Goal: Answer question/provide support

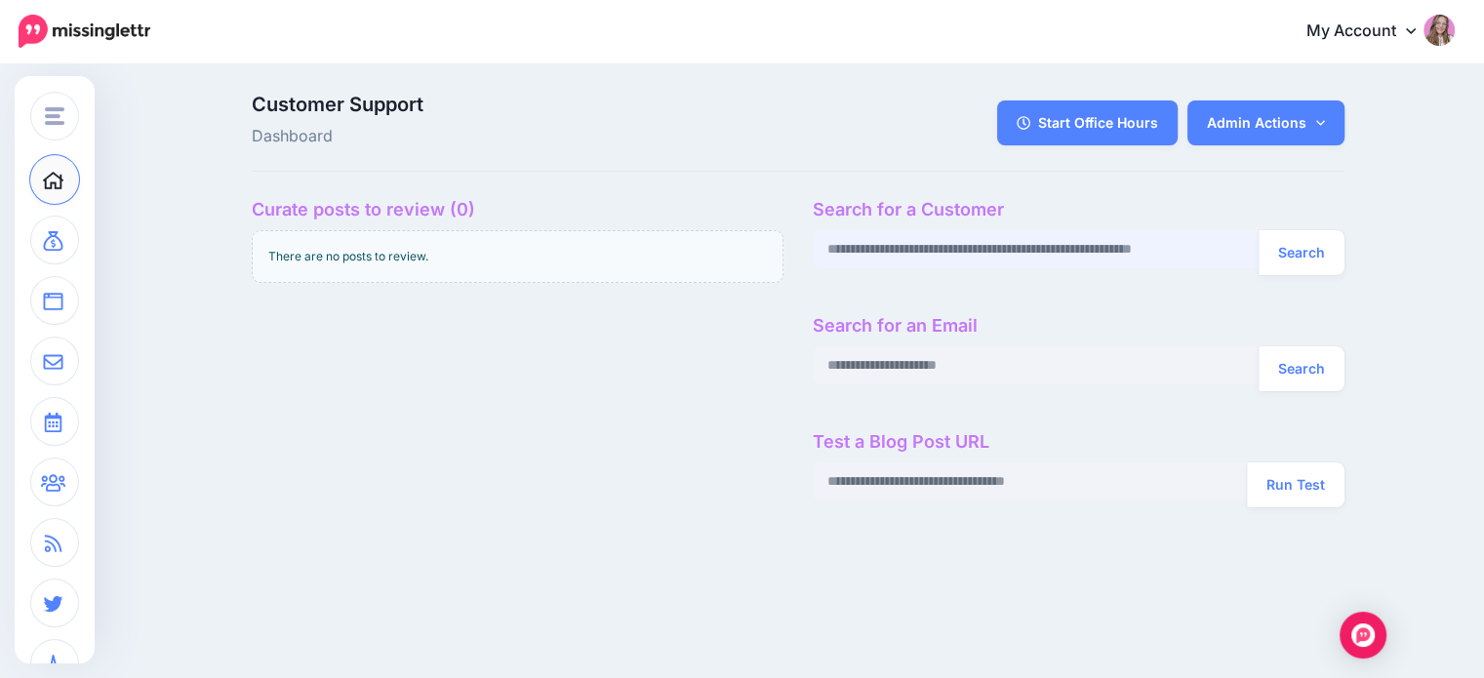
click at [889, 258] on input "text" at bounding box center [1036, 249] width 447 height 38
paste input "**********"
type input "**********"
click at [1308, 265] on button "Search" at bounding box center [1301, 252] width 86 height 45
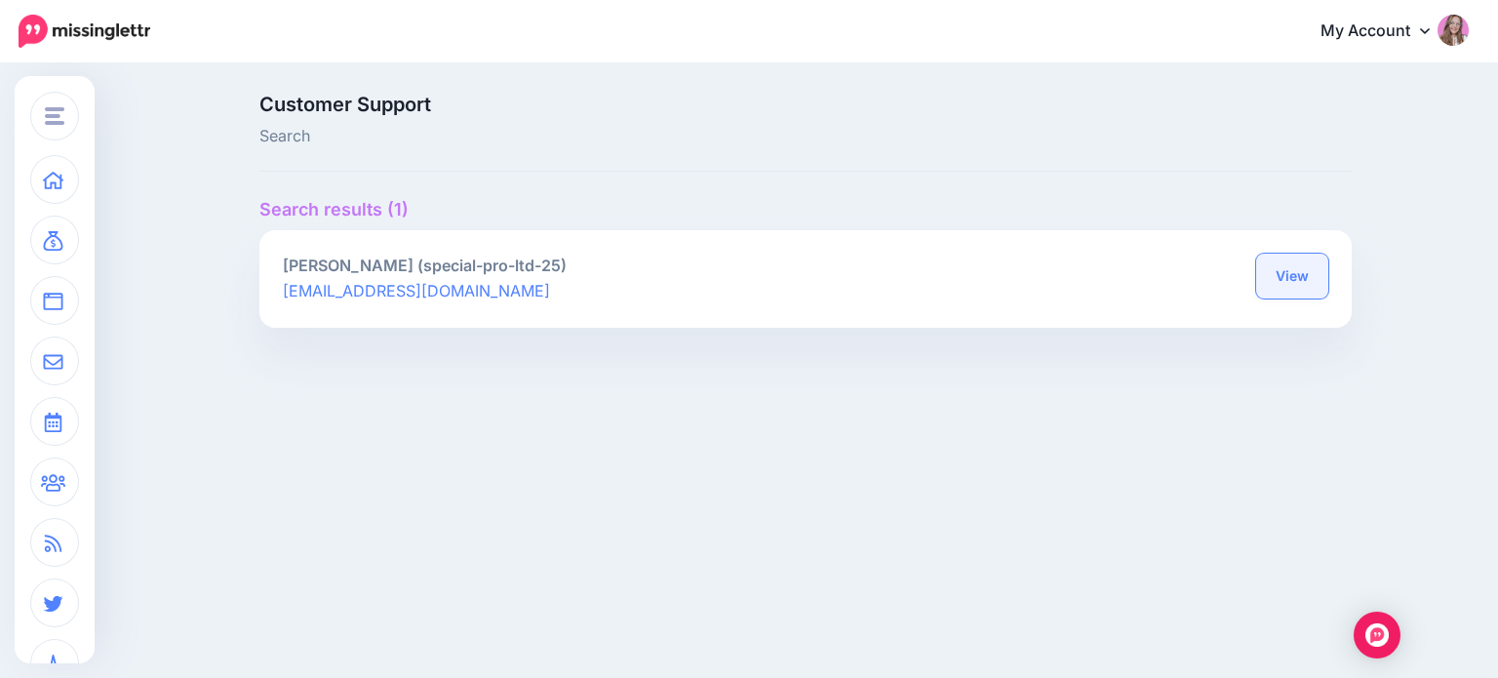
click at [1306, 270] on link "View" at bounding box center [1292, 276] width 72 height 45
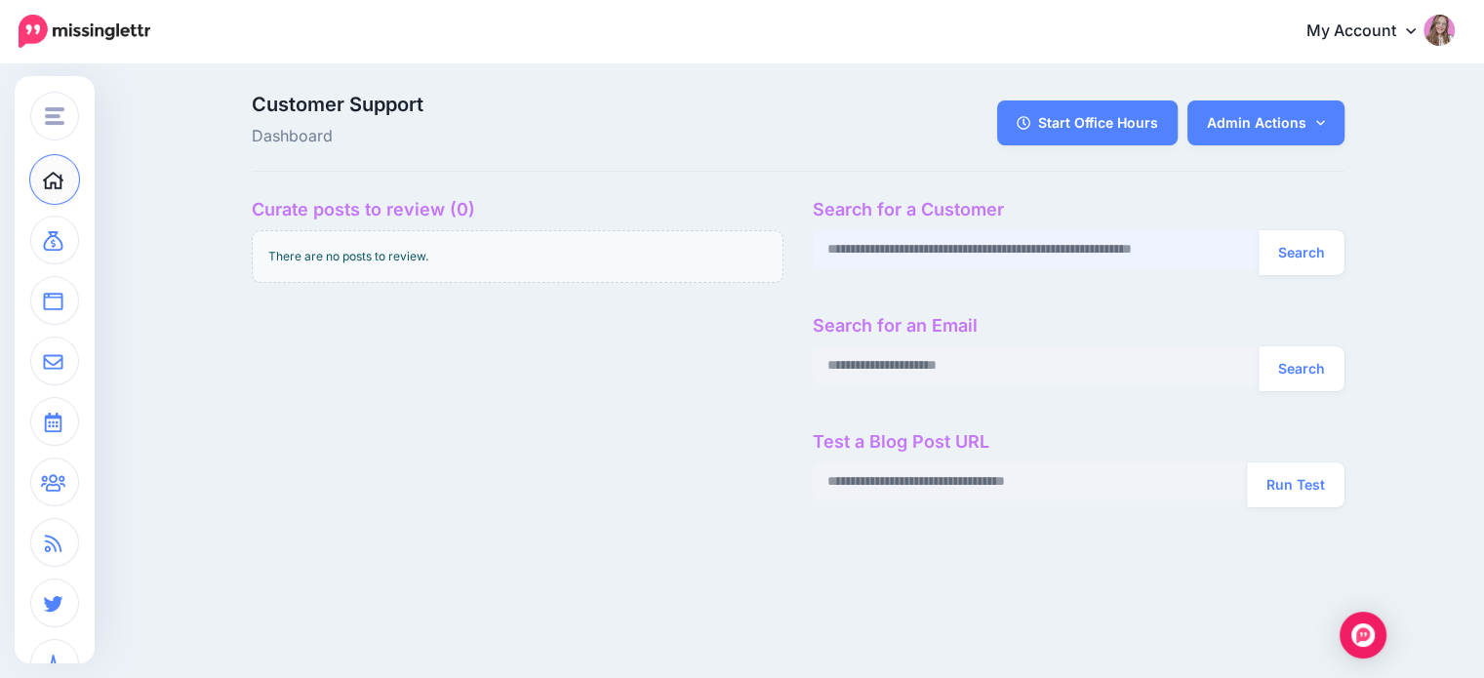
click at [902, 251] on input "text" at bounding box center [1036, 249] width 447 height 38
paste input "**********"
type input "**********"
click at [1276, 254] on button "Search" at bounding box center [1301, 252] width 86 height 45
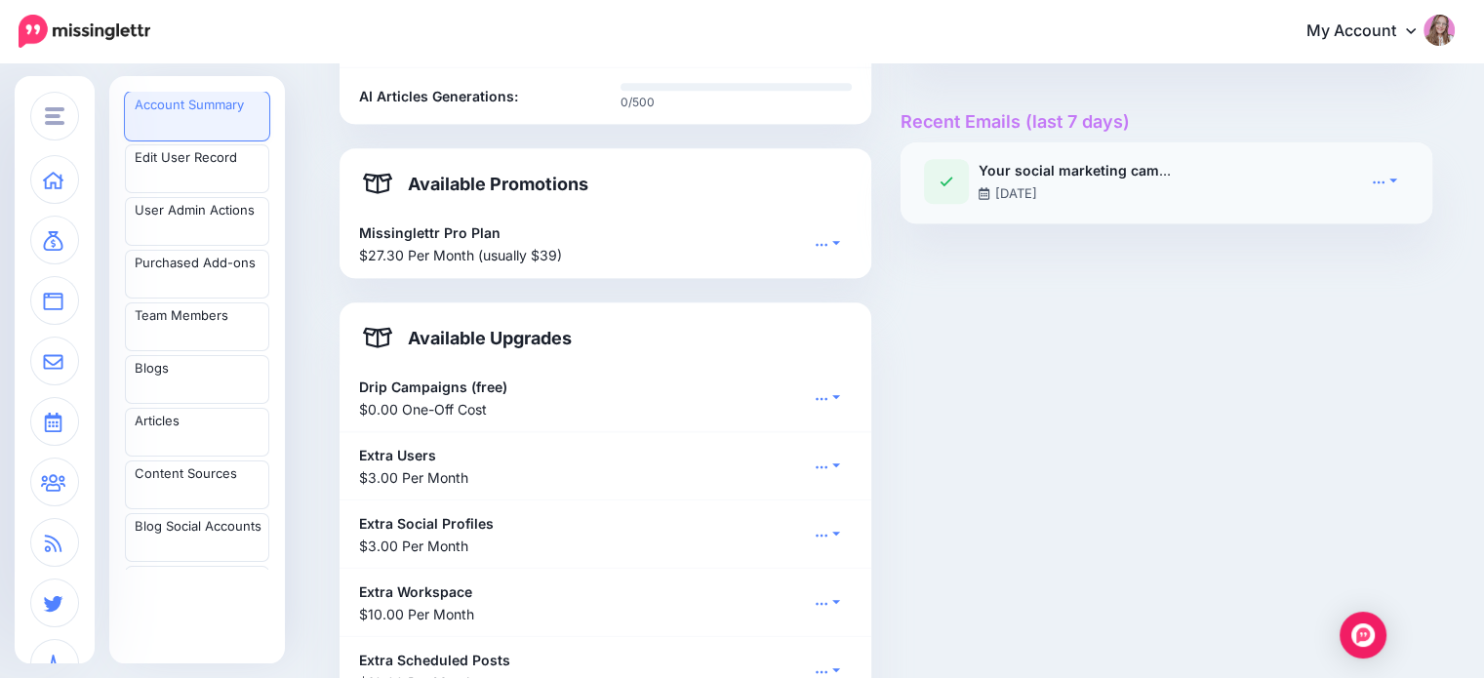
scroll to position [975, 0]
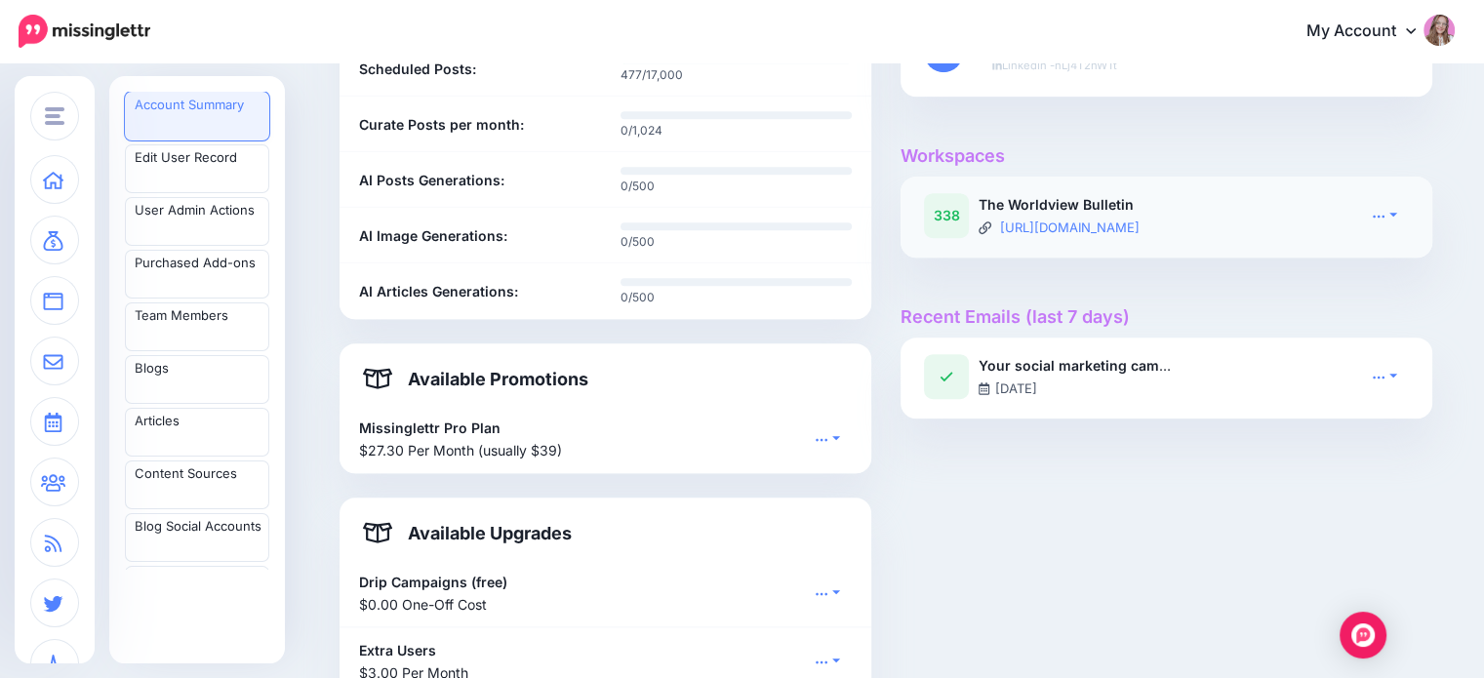
click at [1393, 230] on div "Open in CS Open Dashboard View RSS Feed View Sent Emails Reload Stats" at bounding box center [1358, 215] width 129 height 45
click at [1385, 214] on icon at bounding box center [1378, 216] width 14 height 14
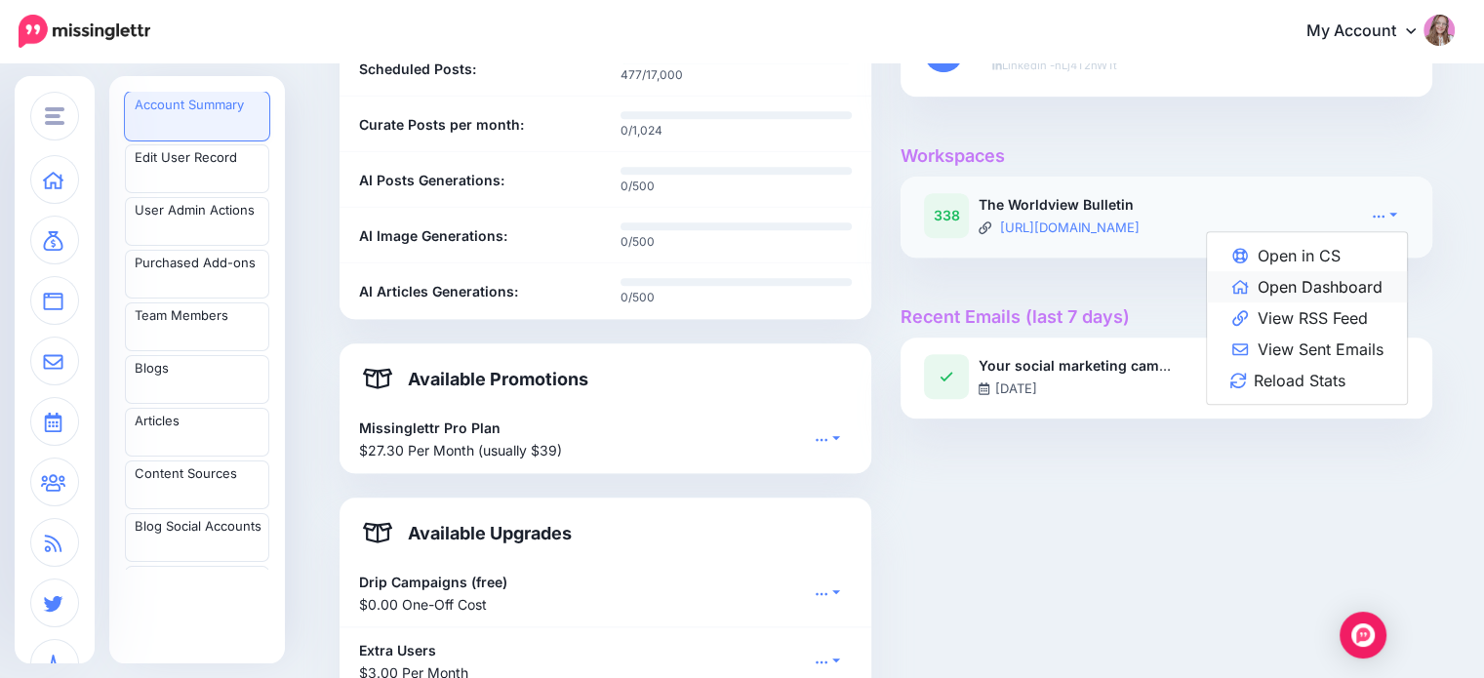
click at [1329, 284] on link "Open Dashboard" at bounding box center [1307, 286] width 200 height 31
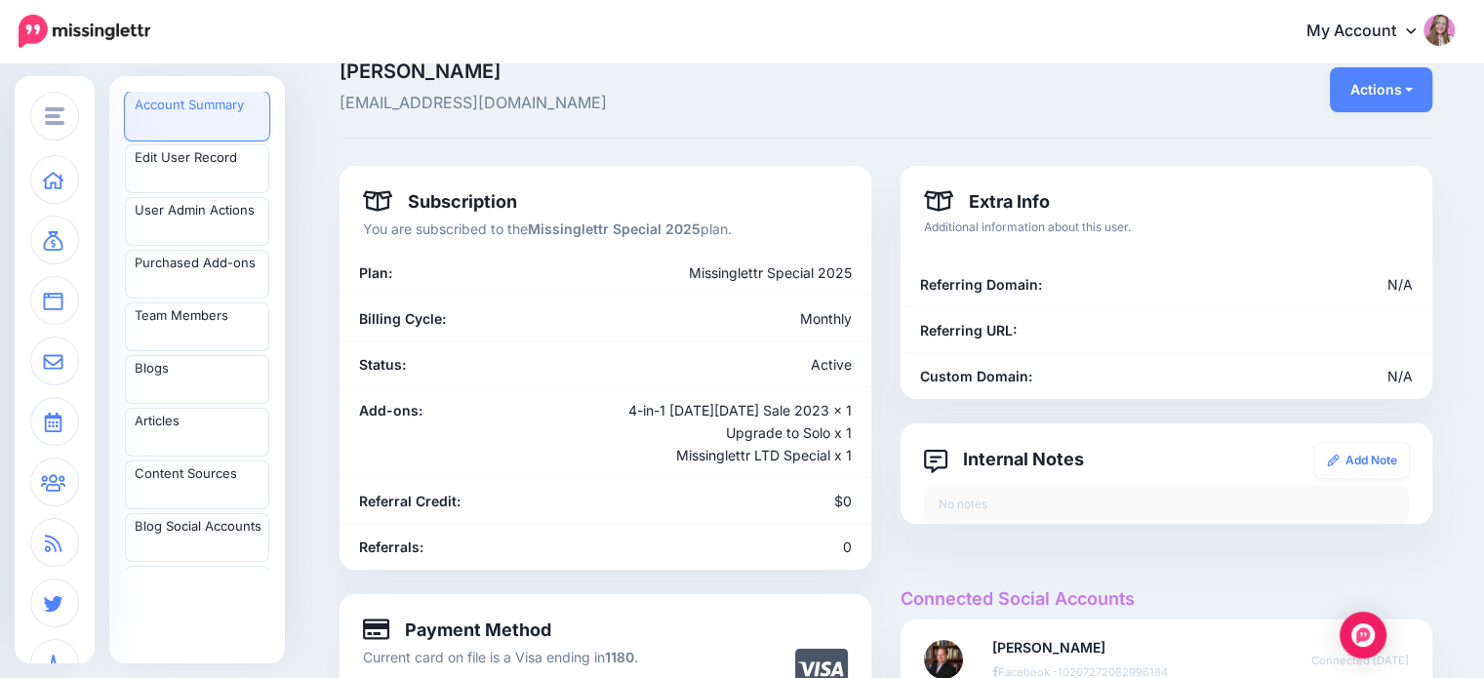
scroll to position [0, 0]
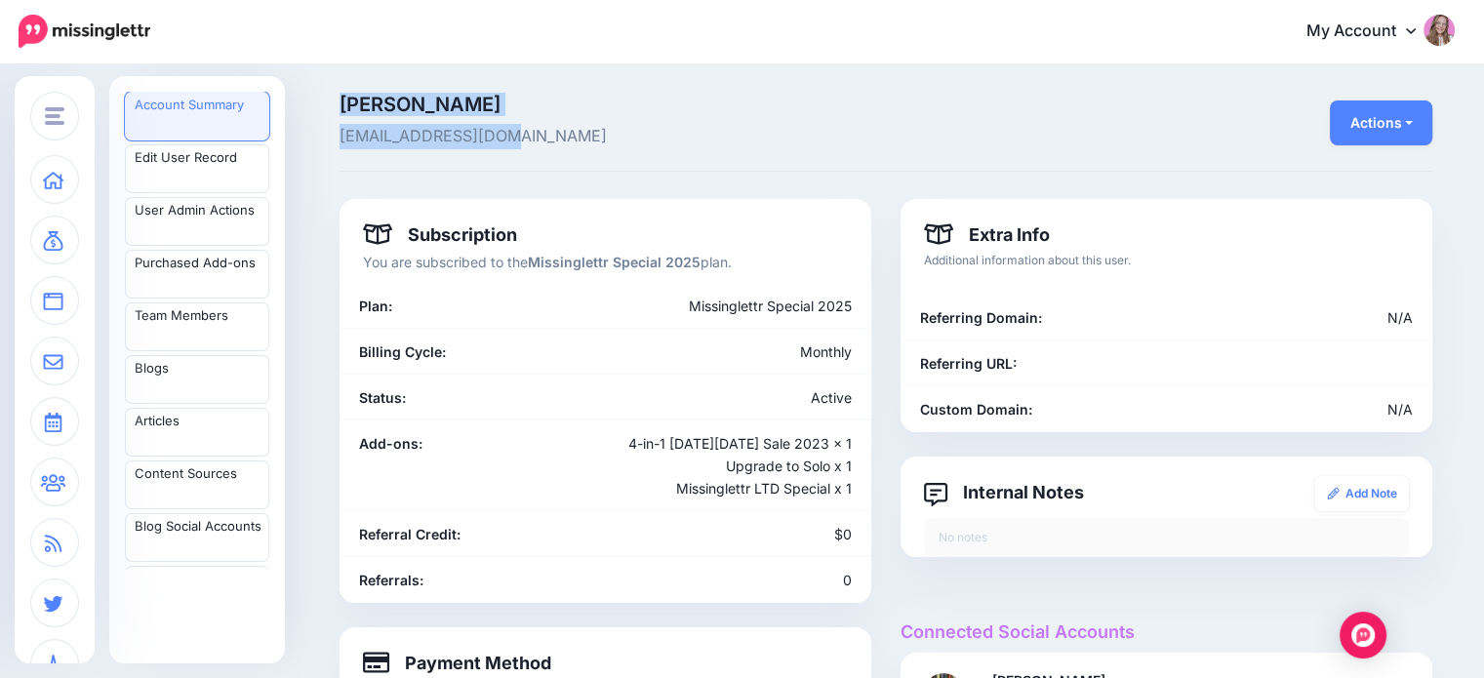
drag, startPoint x: 345, startPoint y: 101, endPoint x: 496, endPoint y: 136, distance: 154.0
click at [496, 136] on div "Chris Reese c.l.reese7@gmail.com" at bounding box center [699, 122] width 748 height 55
click at [496, 136] on span "c.l.reese7@gmail.com" at bounding box center [698, 136] width 719 height 25
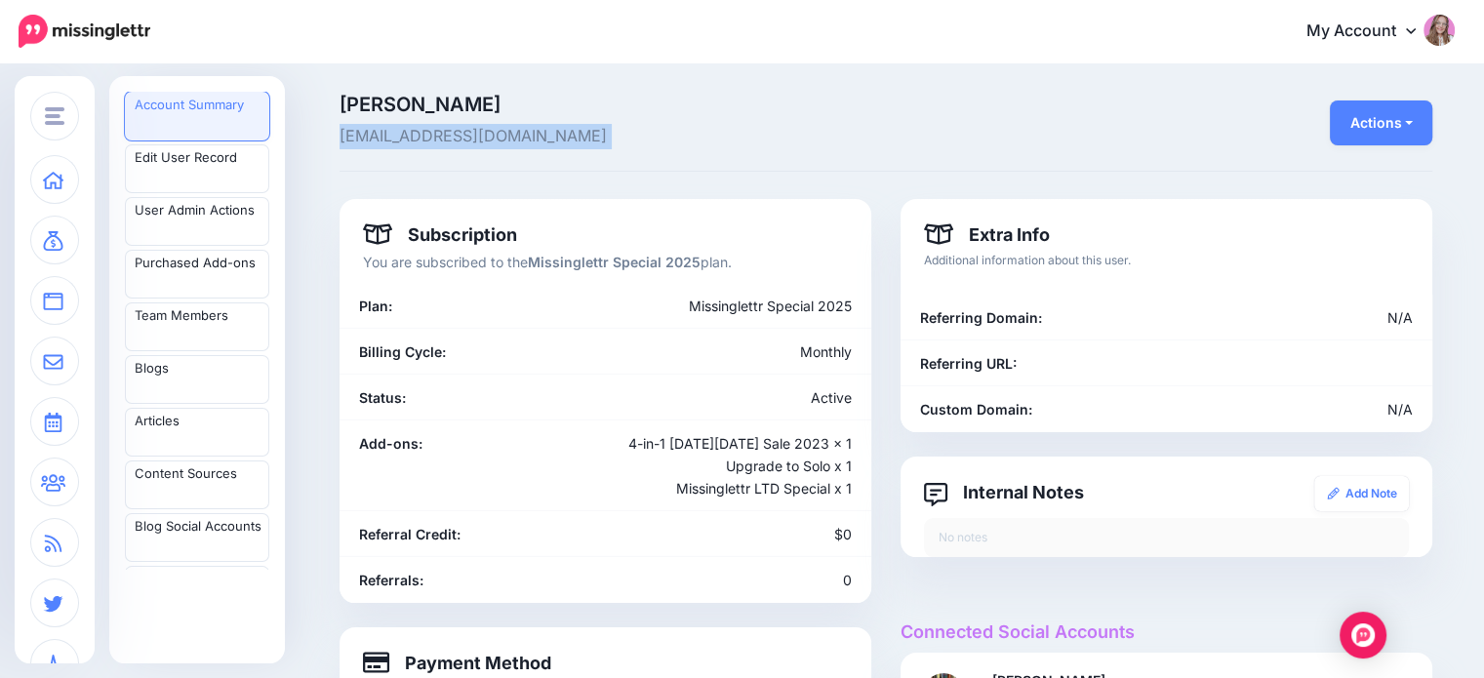
click at [532, 144] on span "c.l.reese7@gmail.com" at bounding box center [698, 136] width 719 height 25
drag, startPoint x: 532, startPoint y: 144, endPoint x: 342, endPoint y: 104, distance: 193.4
click at [342, 104] on div "Chris Reese c.l.reese7@gmail.com" at bounding box center [699, 122] width 748 height 55
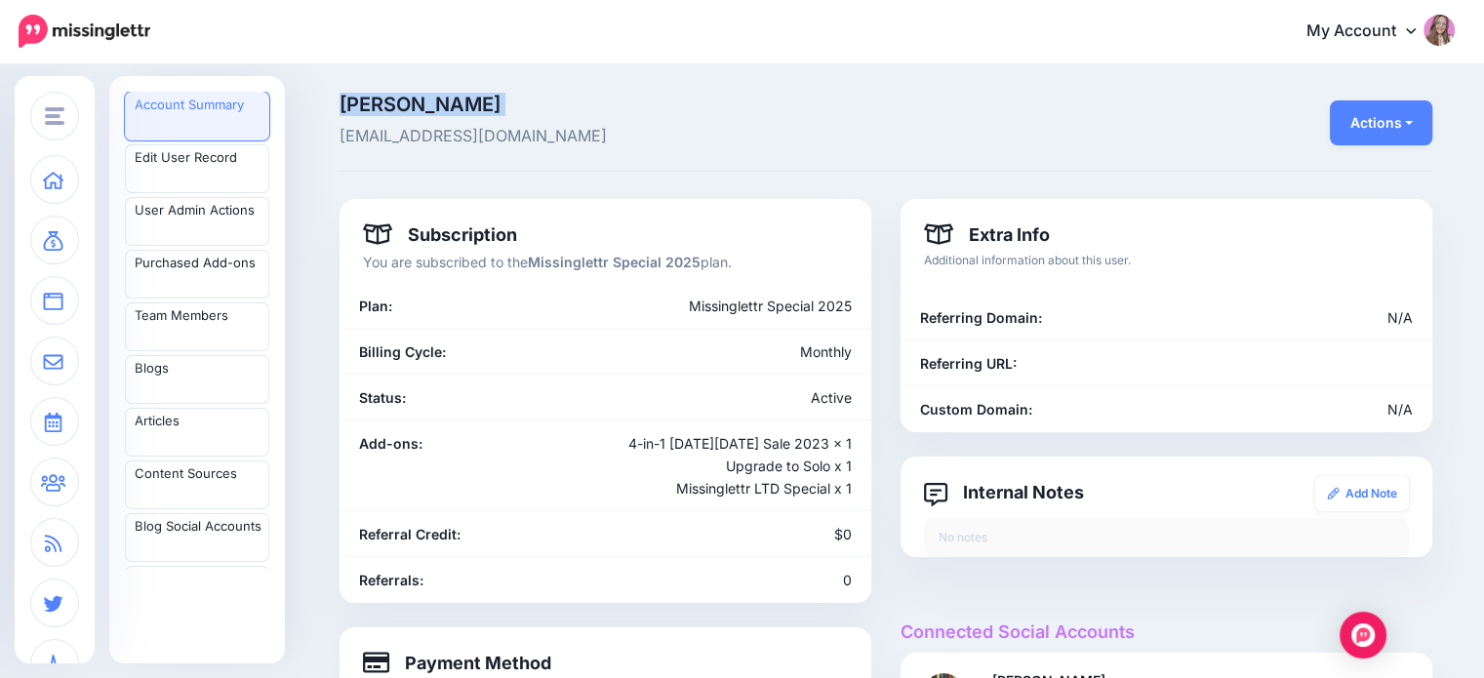
click at [342, 104] on div "Chris Reese c.l.reese7@gmail.com" at bounding box center [699, 122] width 748 height 55
click at [480, 132] on span "c.l.reese7@gmail.com" at bounding box center [698, 136] width 719 height 25
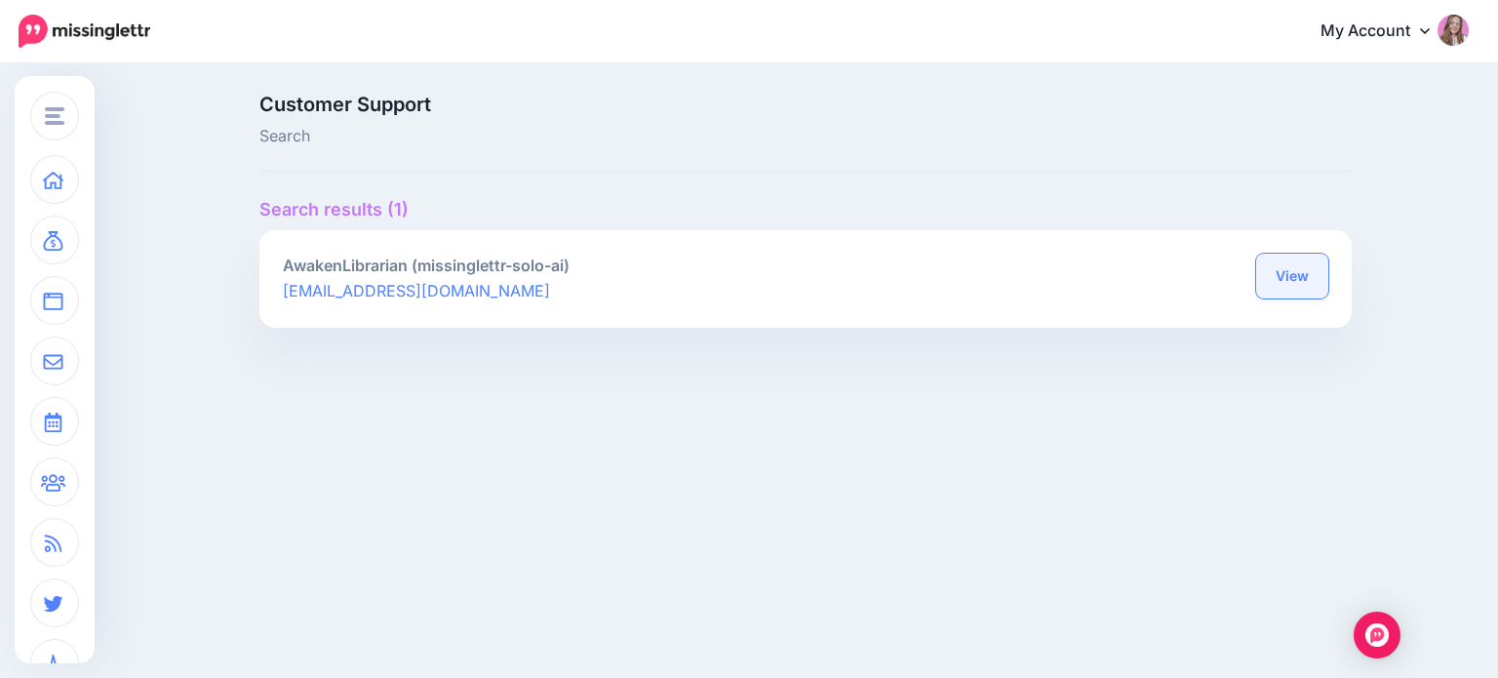
click at [1284, 284] on link "View" at bounding box center [1292, 276] width 72 height 45
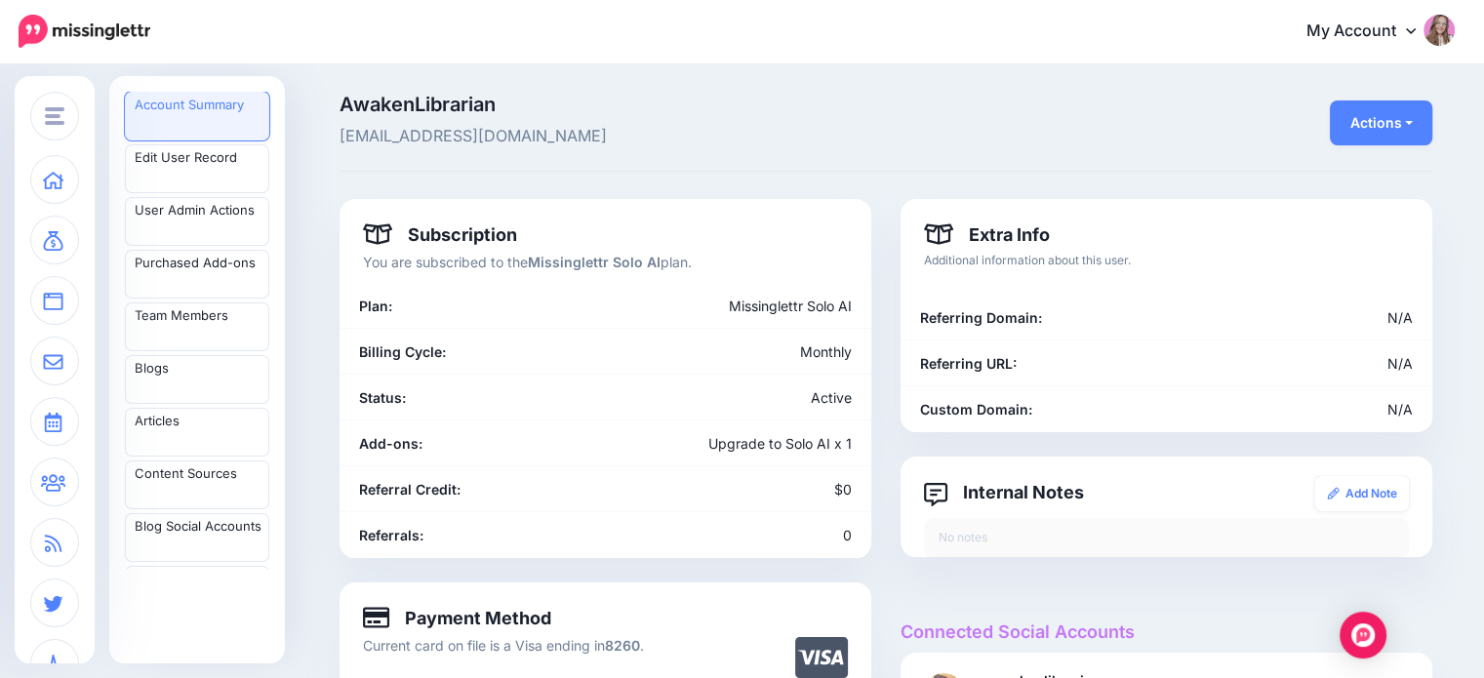
scroll to position [98, 0]
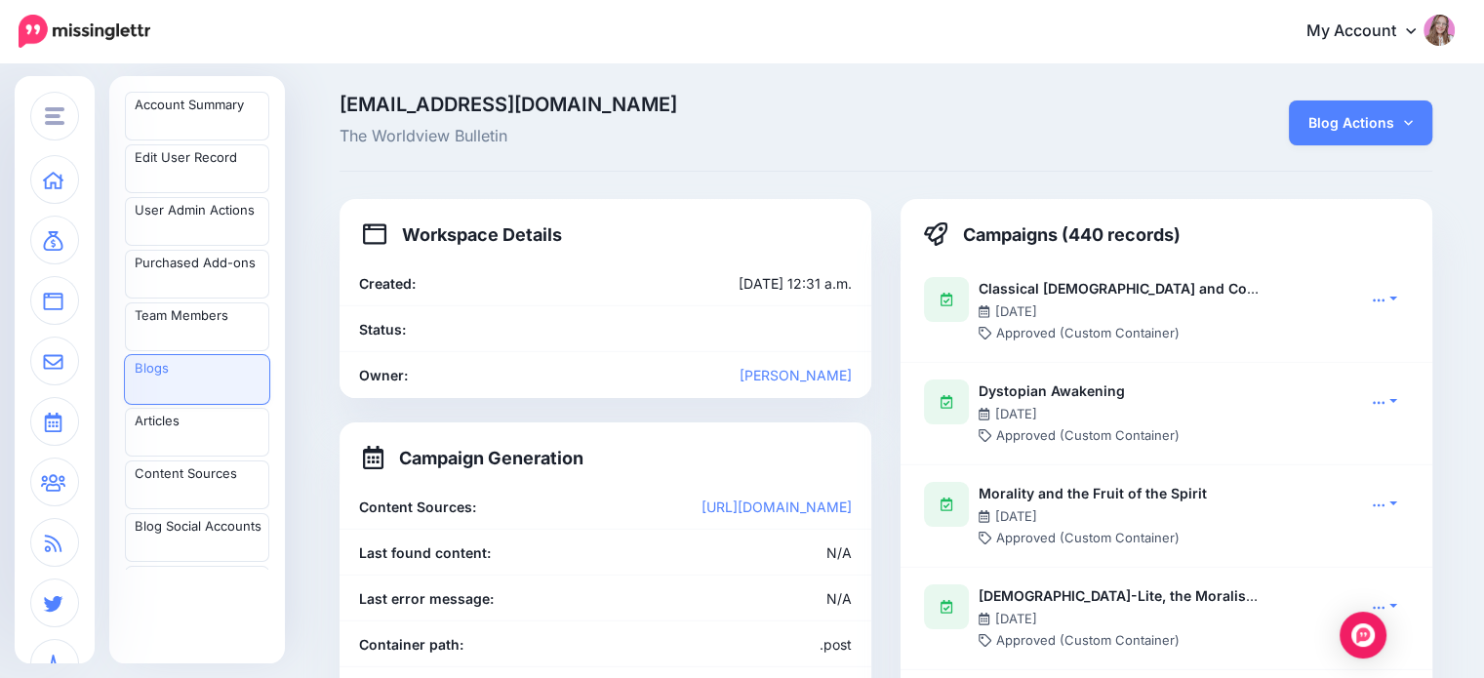
click at [1411, 124] on icon at bounding box center [1408, 123] width 9 height 14
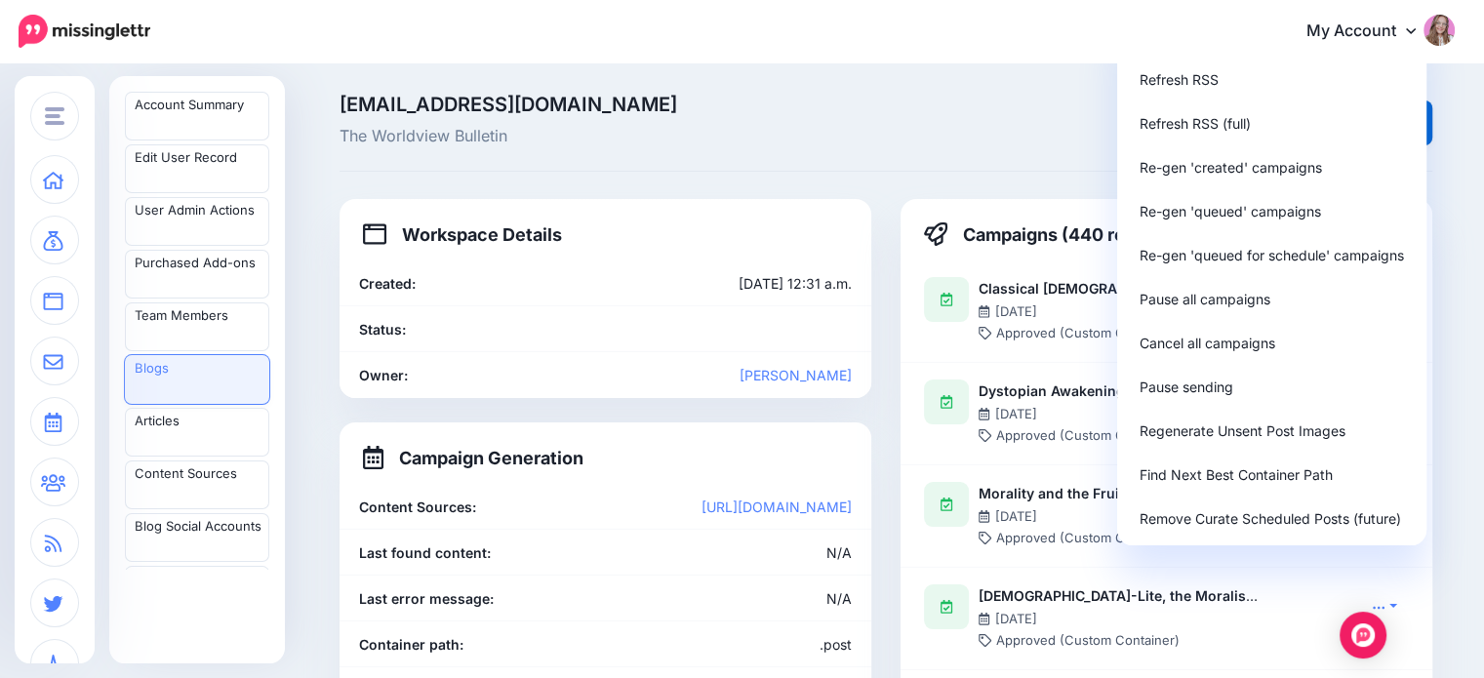
click at [754, 134] on span "The Worldview Bulletin" at bounding box center [698, 136] width 719 height 25
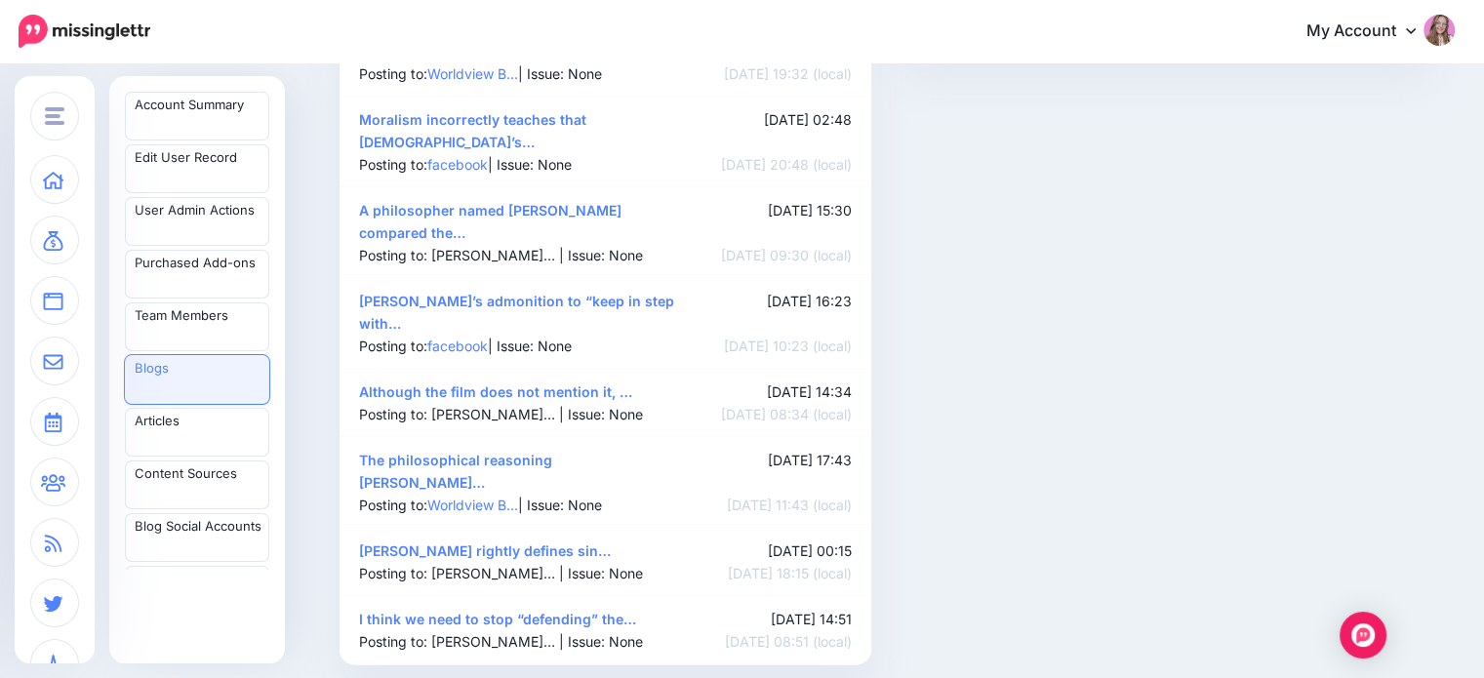
scroll to position [3511, 0]
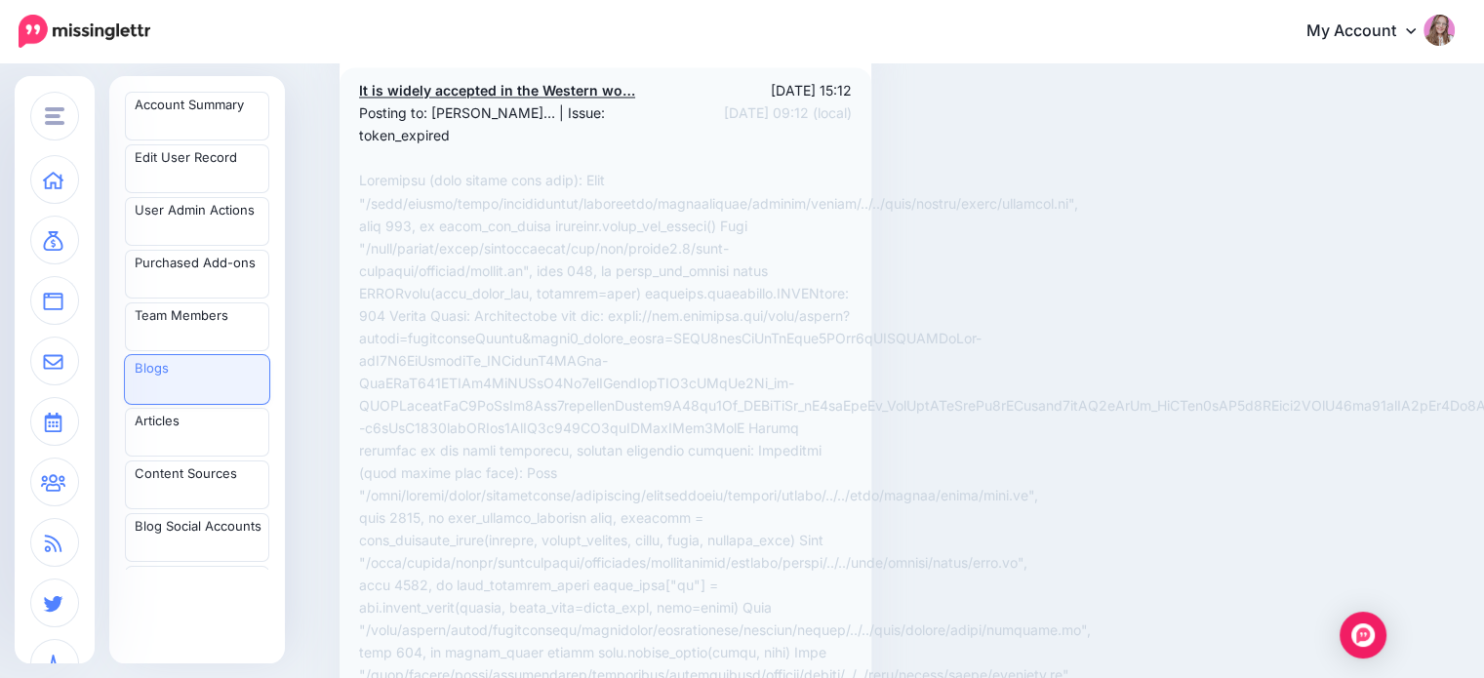
click at [537, 99] on link "It is widely accepted in the Western wo…" at bounding box center [497, 90] width 276 height 17
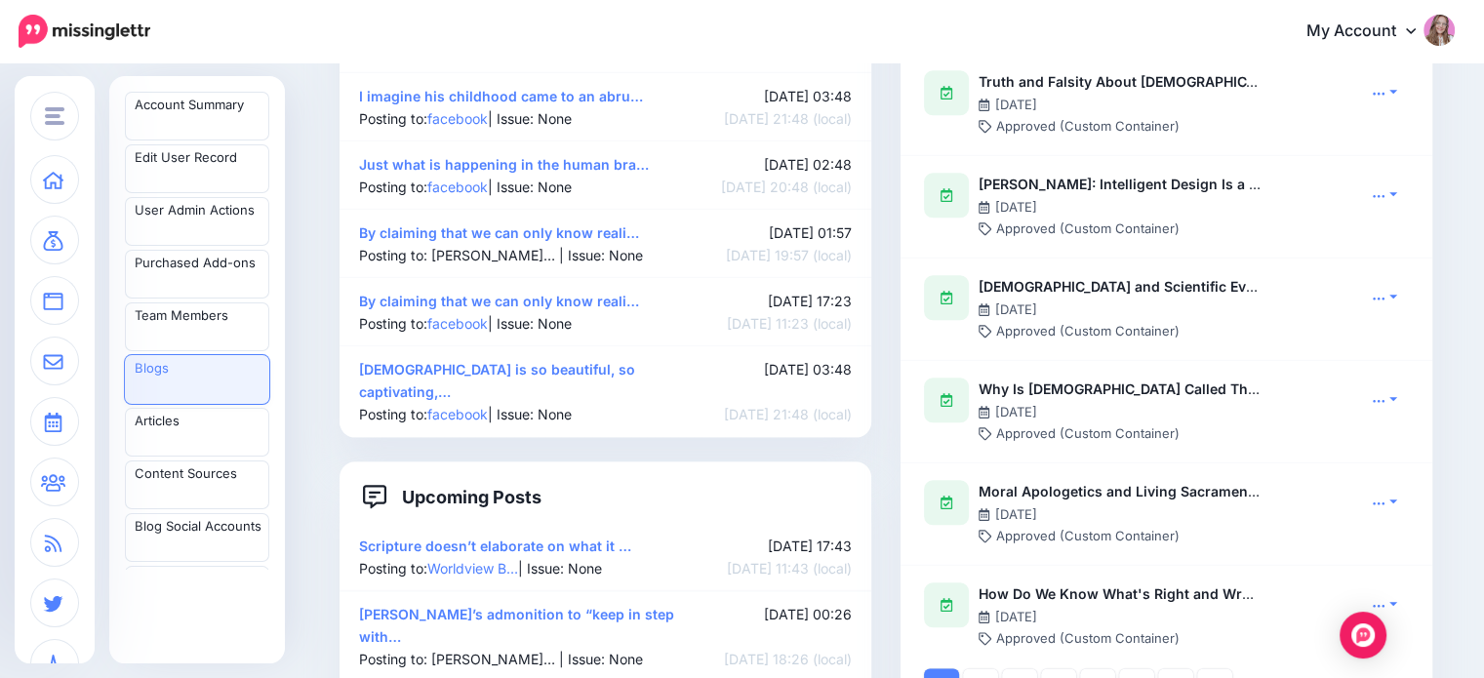
scroll to position [2341, 0]
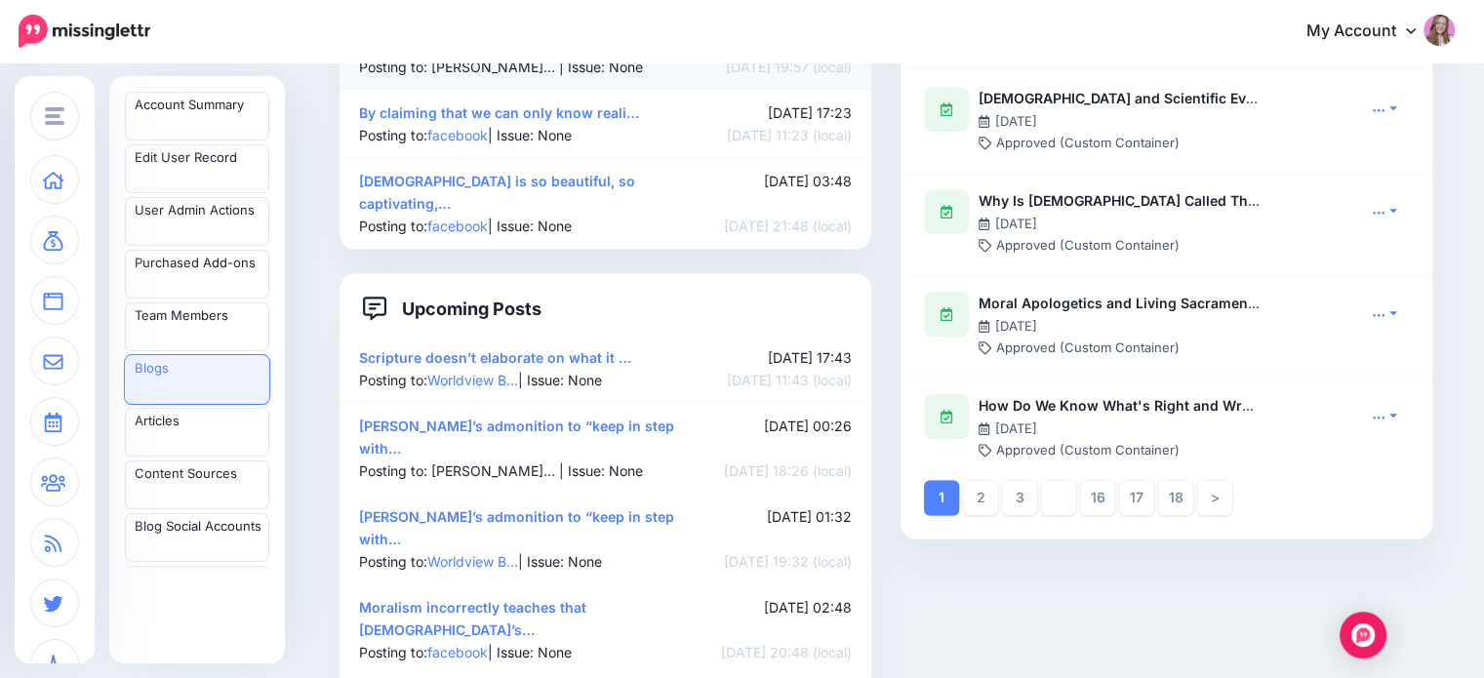
click at [471, 53] on link "By claiming that we can only know reali…" at bounding box center [499, 44] width 280 height 17
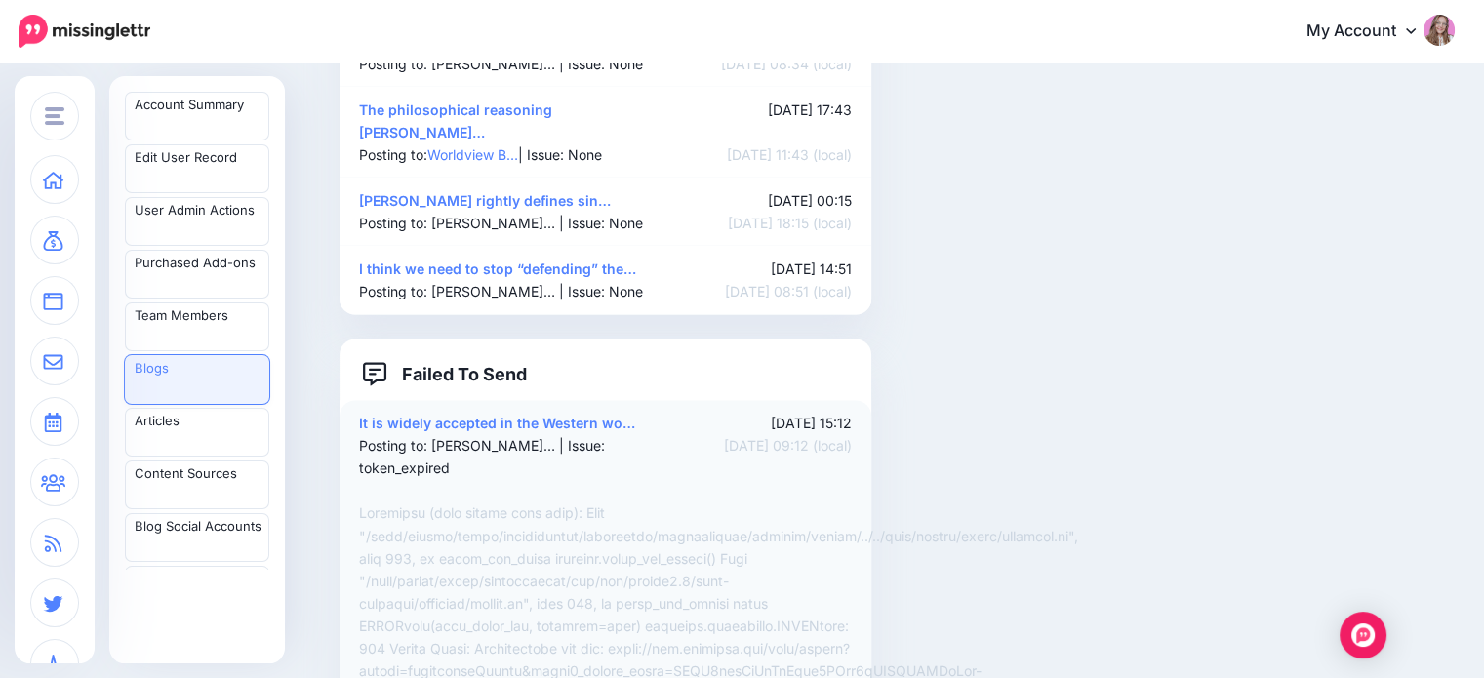
scroll to position [3121, 0]
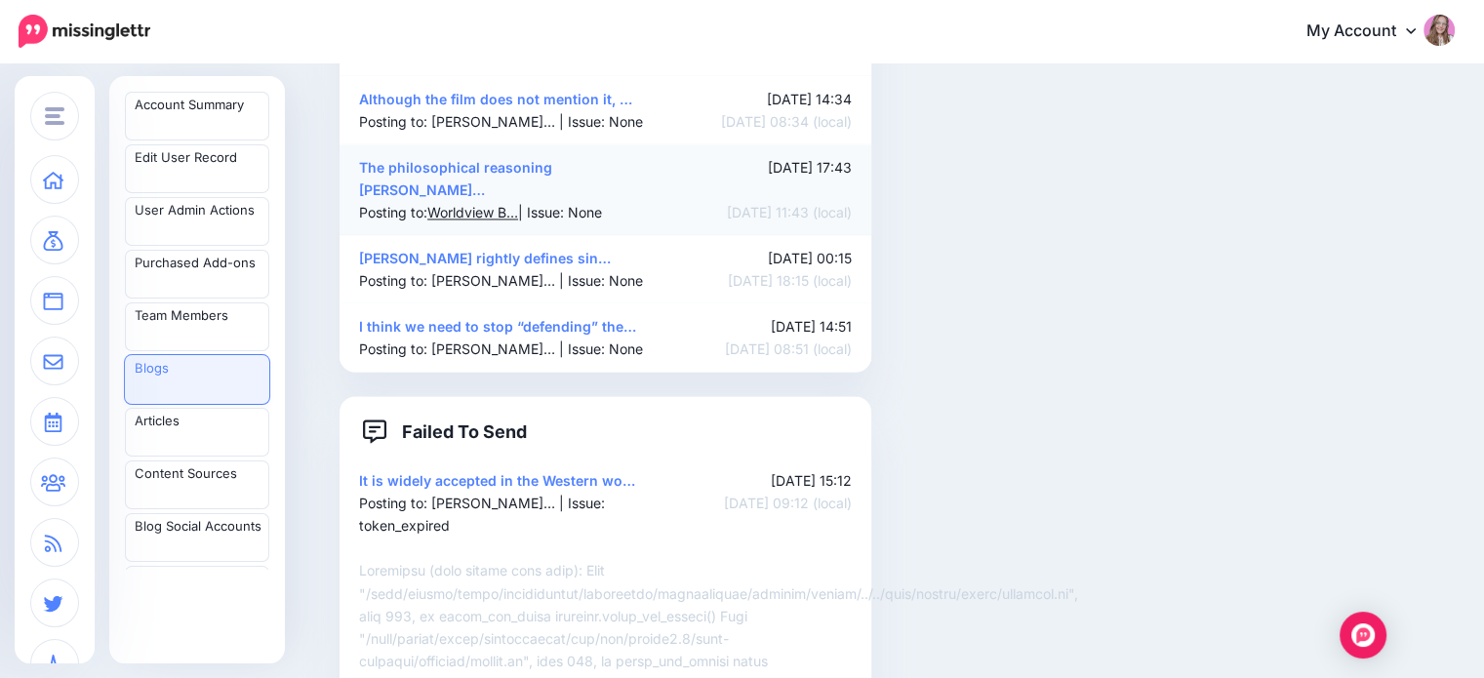
click at [492, 220] on link "Worldview B…" at bounding box center [472, 212] width 91 height 17
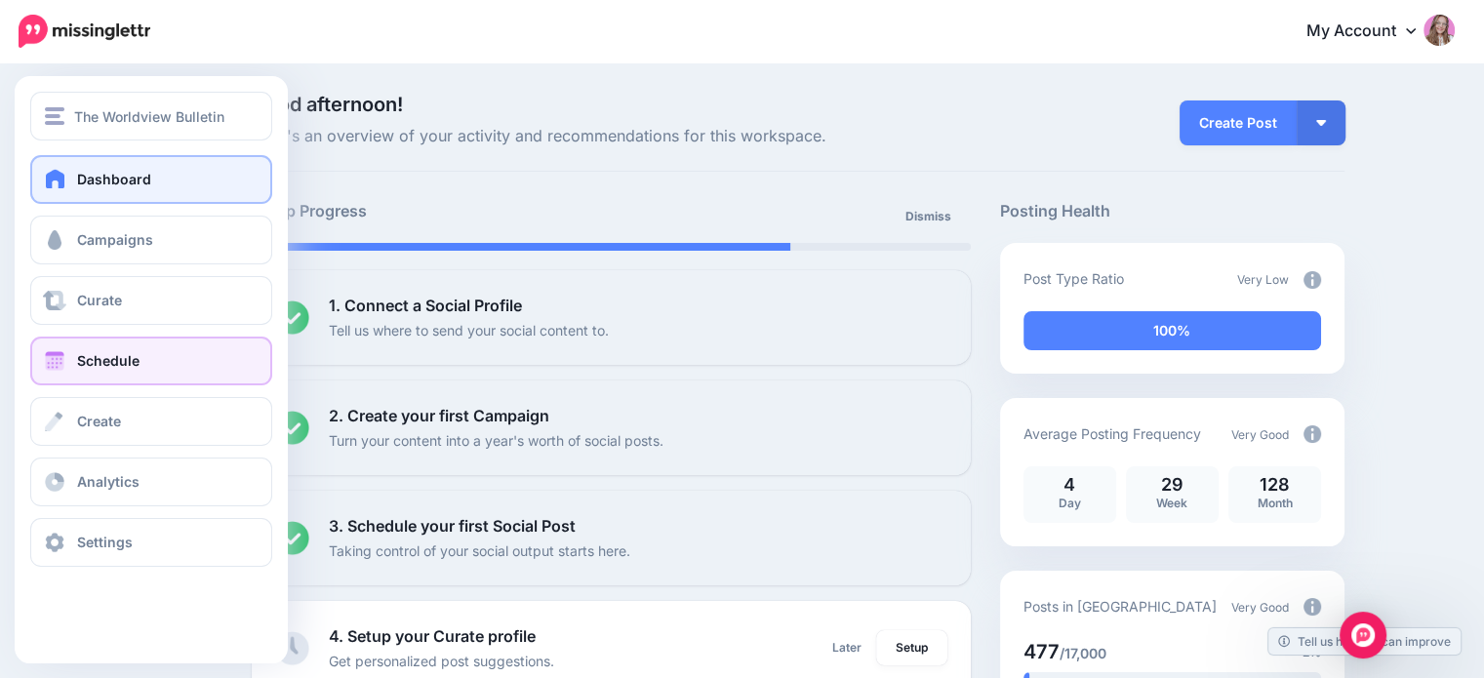
click at [113, 369] on span "Schedule" at bounding box center [108, 360] width 62 height 17
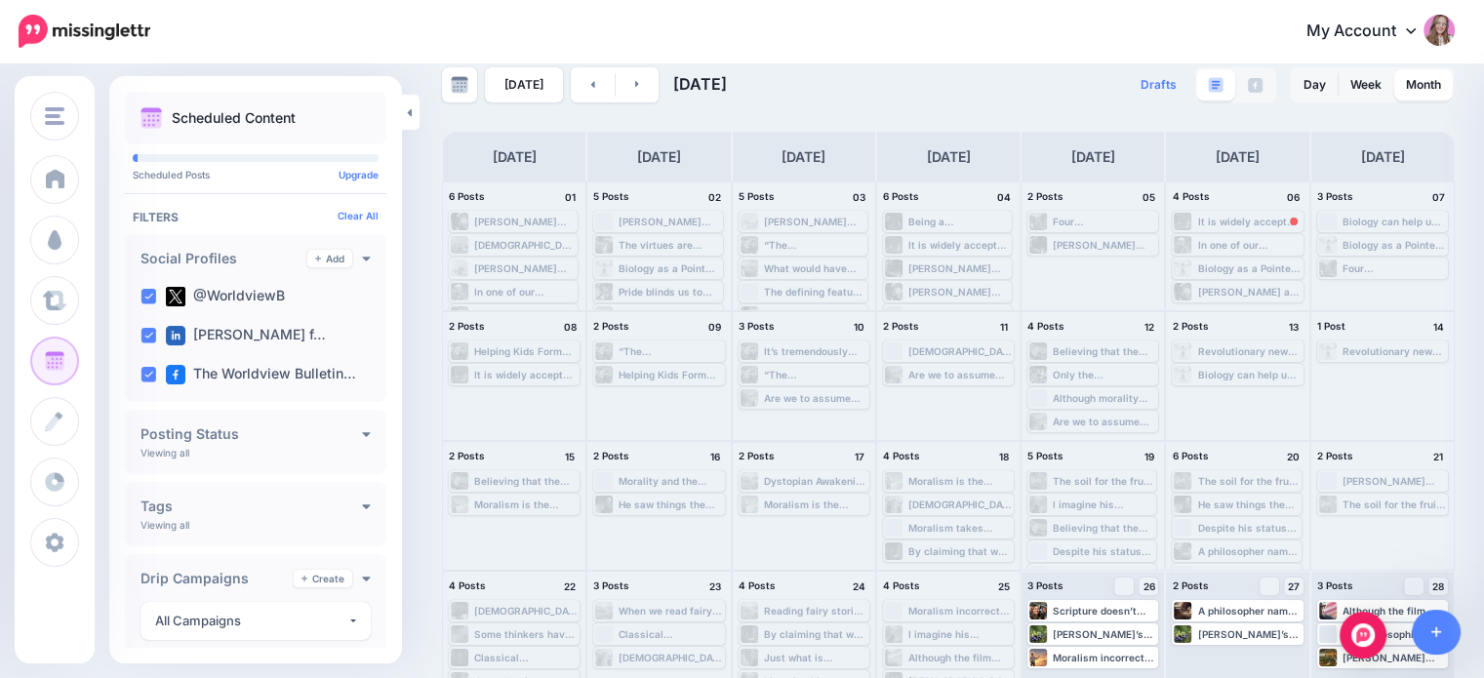
scroll to position [179, 0]
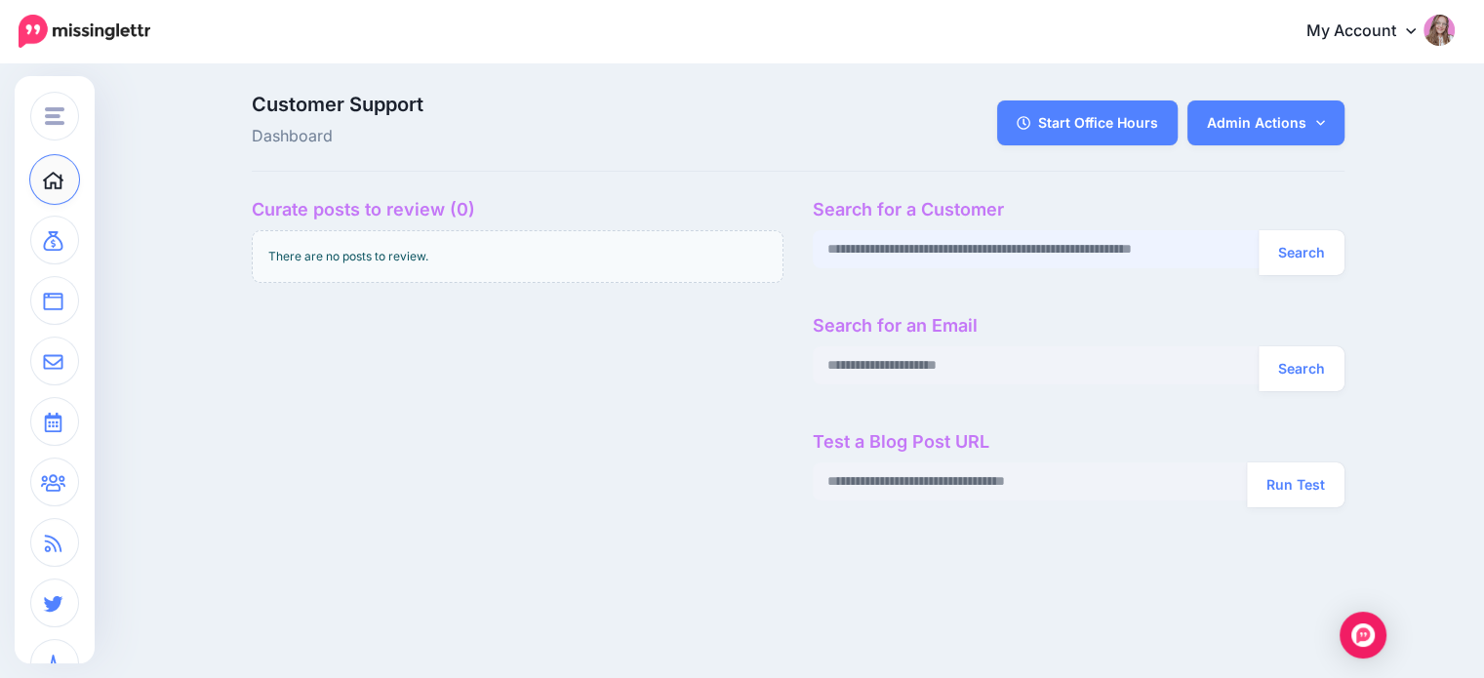
paste input "**********"
type input "**********"
click at [1292, 256] on button "Search" at bounding box center [1301, 252] width 86 height 45
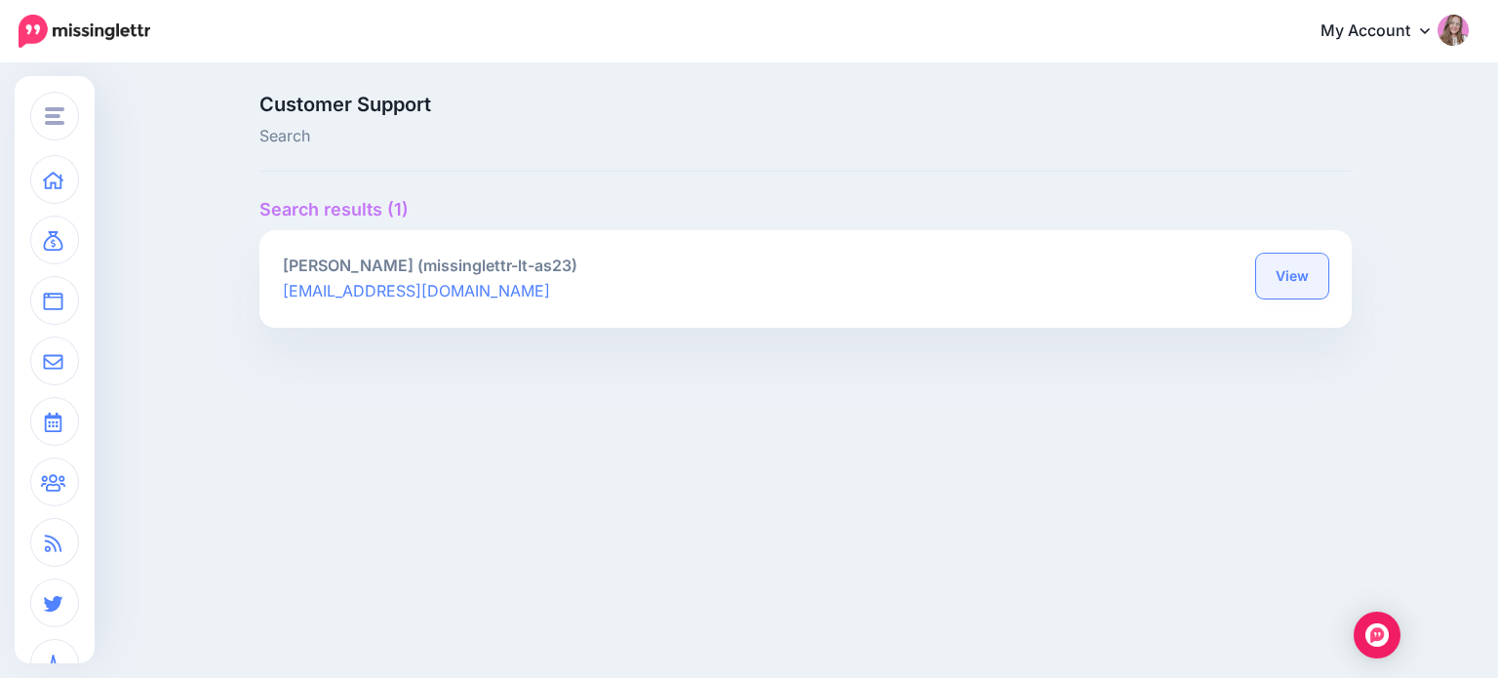
click at [1290, 282] on link "View" at bounding box center [1292, 276] width 72 height 45
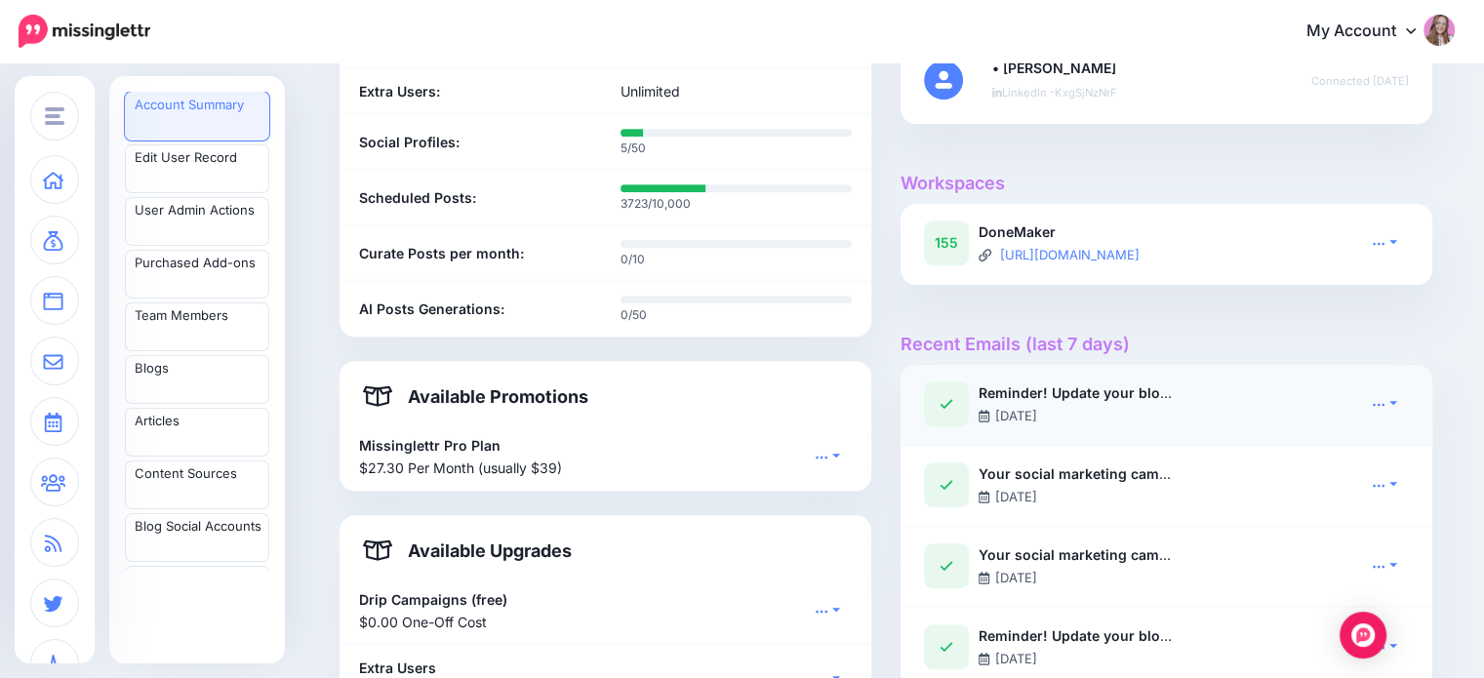
scroll to position [1073, 0]
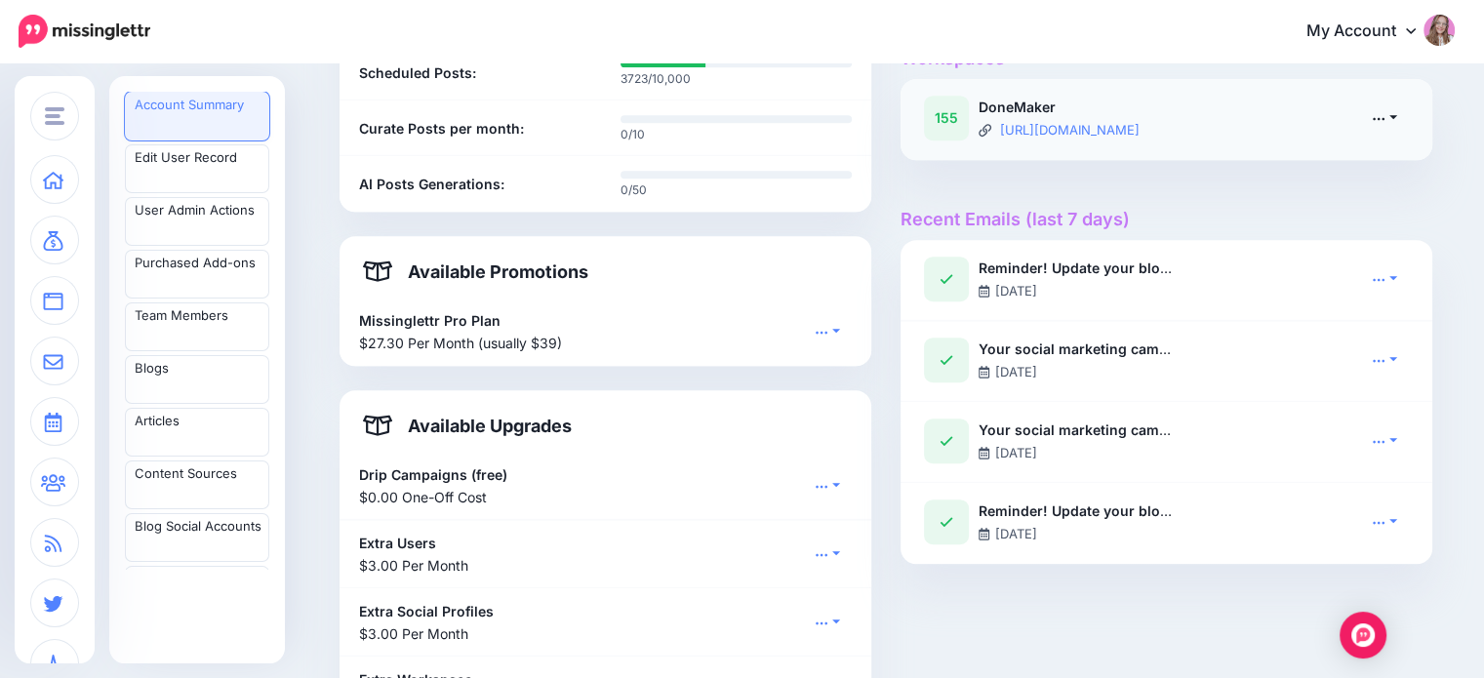
click at [1408, 110] on link at bounding box center [1384, 117] width 49 height 28
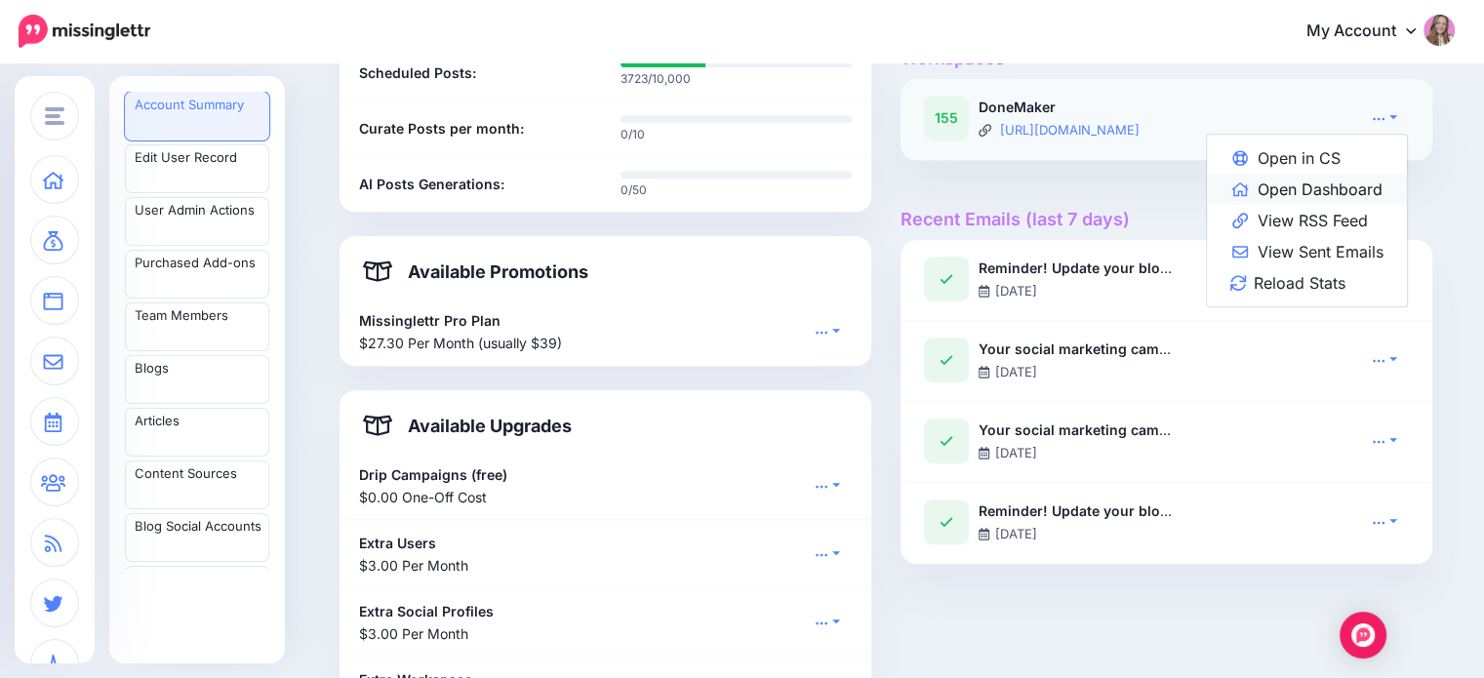
click at [1379, 189] on link "Open Dashboard" at bounding box center [1307, 189] width 200 height 31
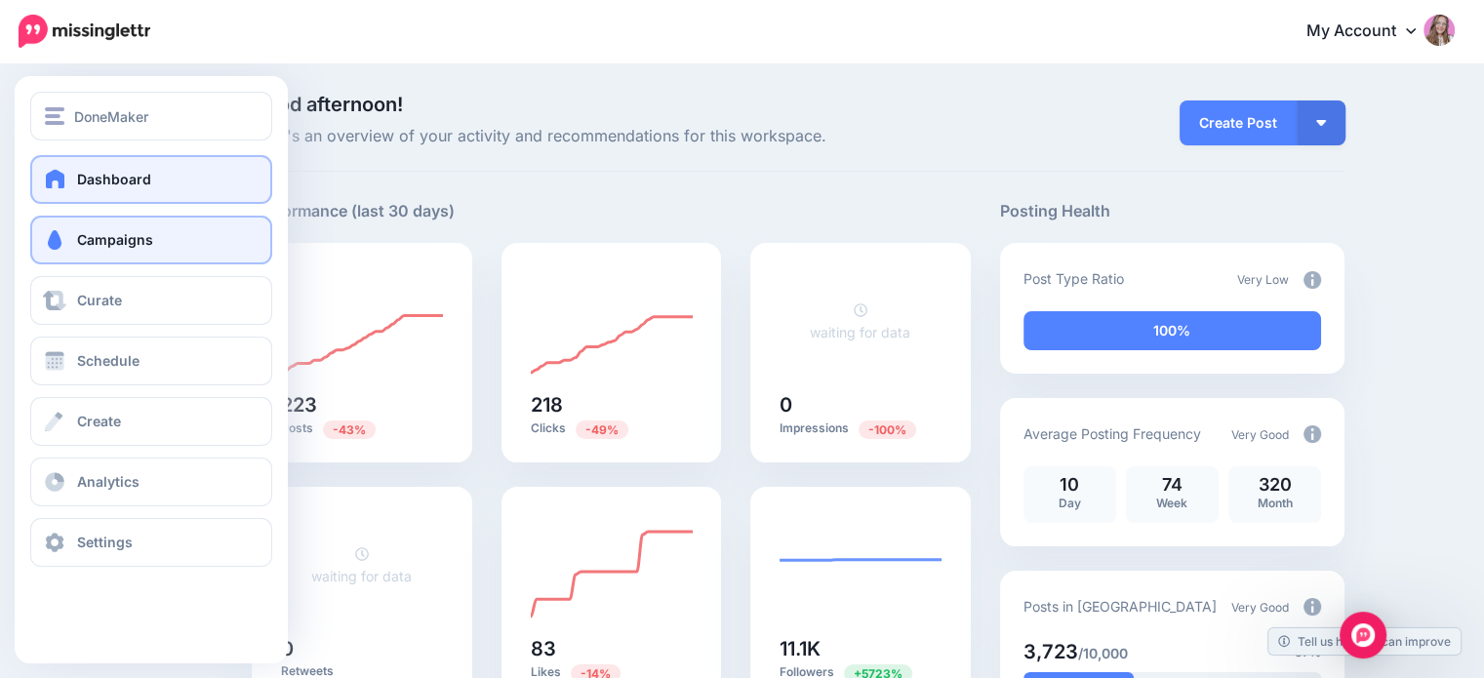
click at [47, 248] on span at bounding box center [54, 240] width 25 height 20
